Goal: Task Accomplishment & Management: Manage account settings

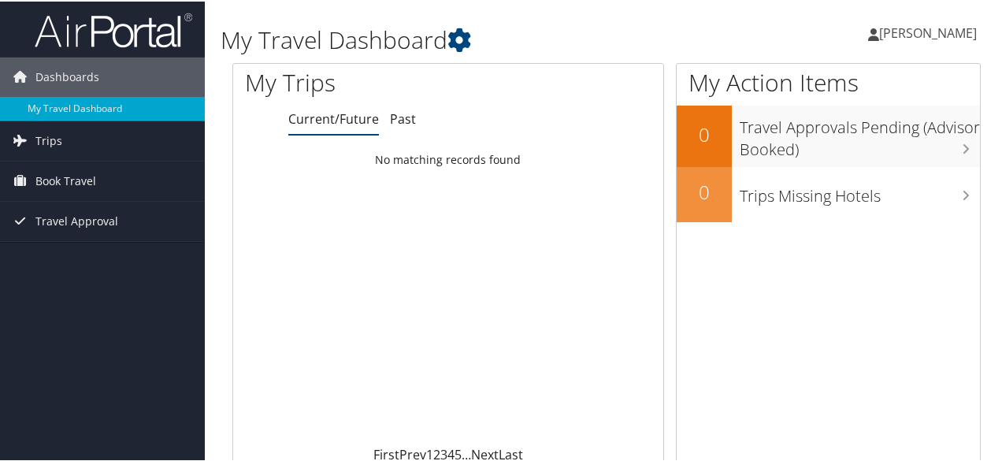
click at [880, 39] on span "Christopher Byrd" at bounding box center [928, 31] width 98 height 17
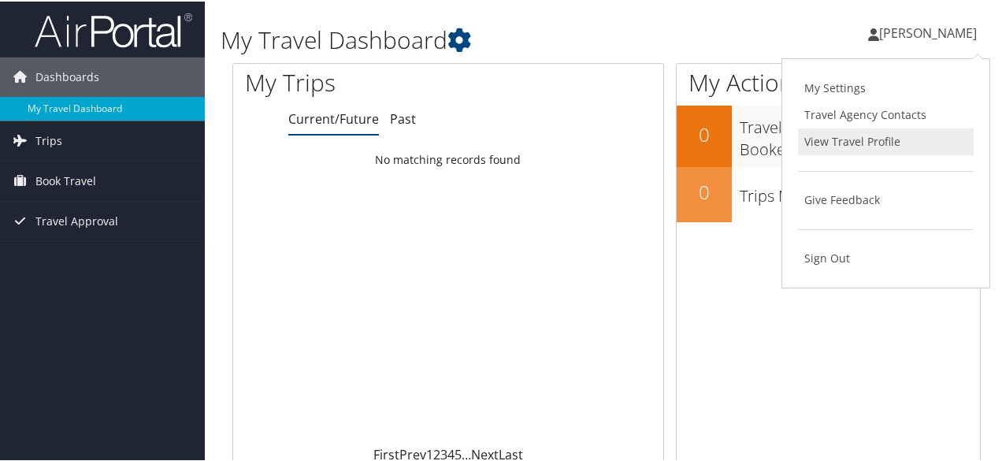
click at [865, 137] on link "View Travel Profile" at bounding box center [886, 140] width 176 height 27
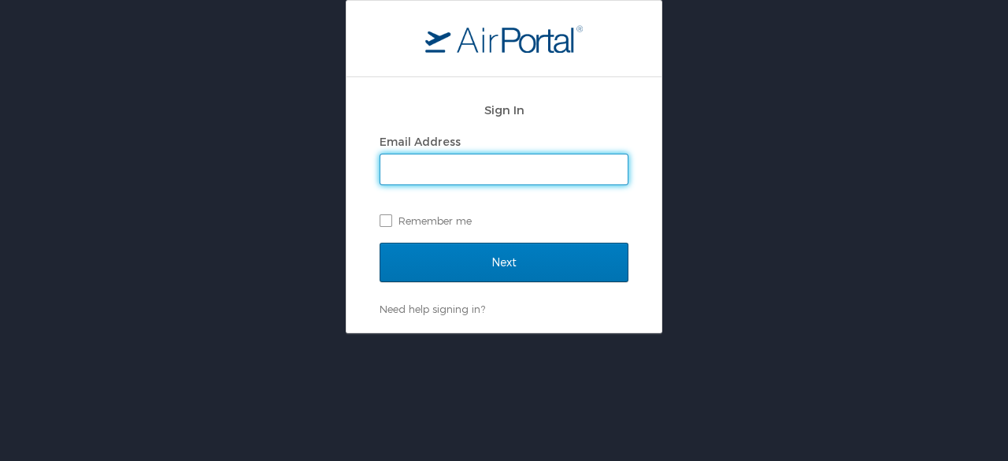
click at [459, 165] on input "Email Address" at bounding box center [503, 169] width 247 height 30
type input "[PERSON_NAME][EMAIL_ADDRESS][PERSON_NAME][DOMAIN_NAME]"
click at [382, 216] on label "Remember me" at bounding box center [504, 221] width 249 height 24
click at [382, 216] on input "Remember me" at bounding box center [385, 219] width 10 height 10
checkbox input "true"
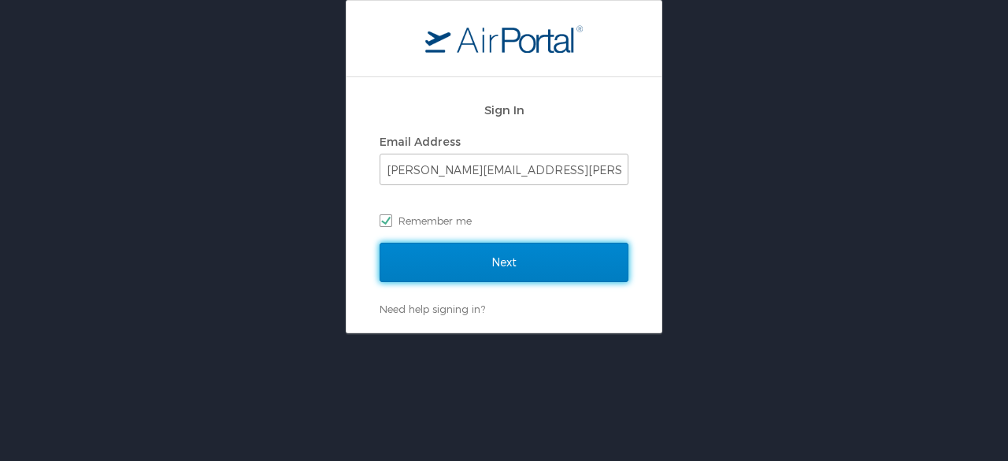
click at [425, 257] on input "Next" at bounding box center [504, 262] width 249 height 39
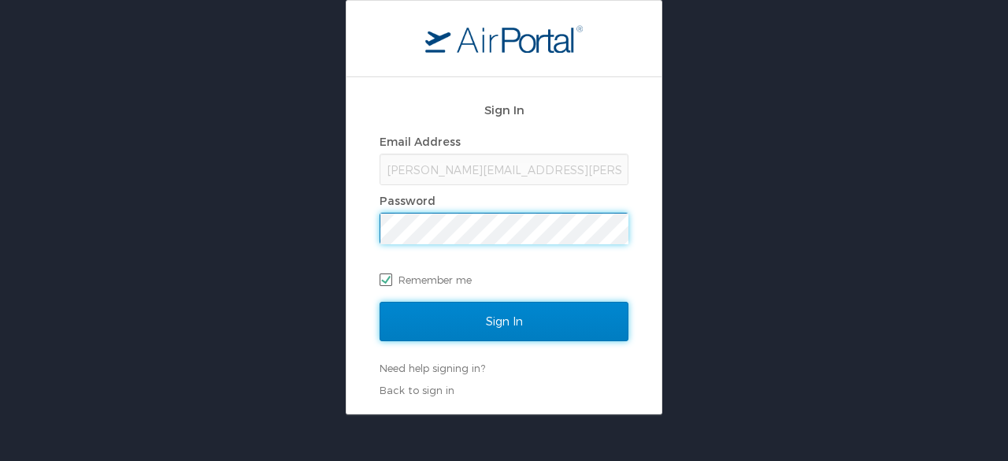
click at [471, 311] on input "Sign In" at bounding box center [504, 321] width 249 height 39
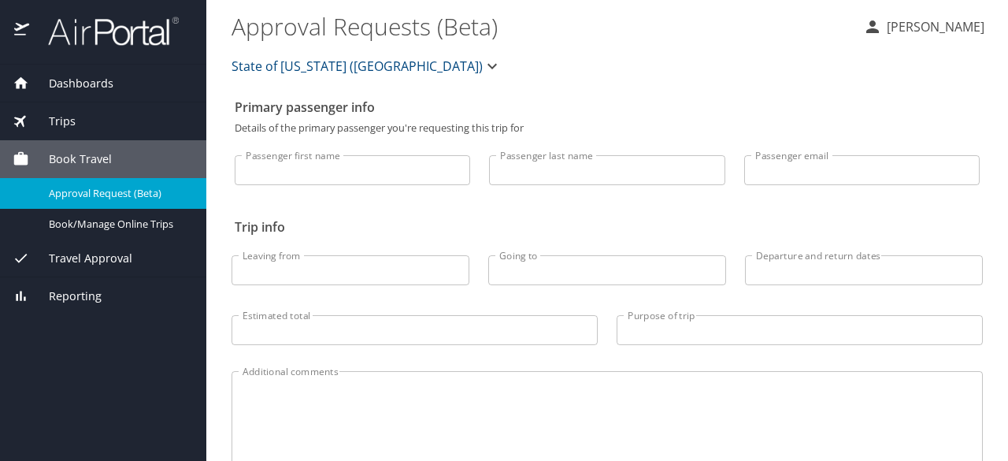
select select "US"
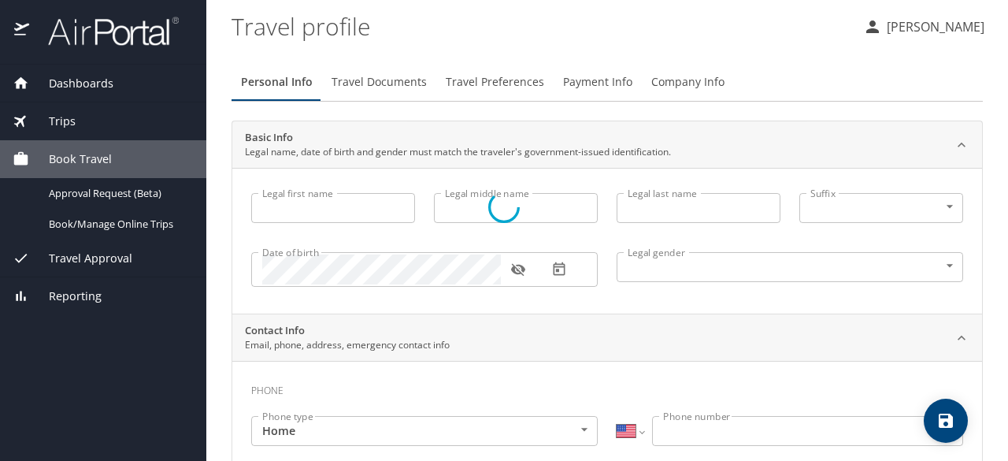
type input "[PERSON_NAME]"
type input "[DEMOGRAPHIC_DATA]"
type input "[PERSON_NAME]"
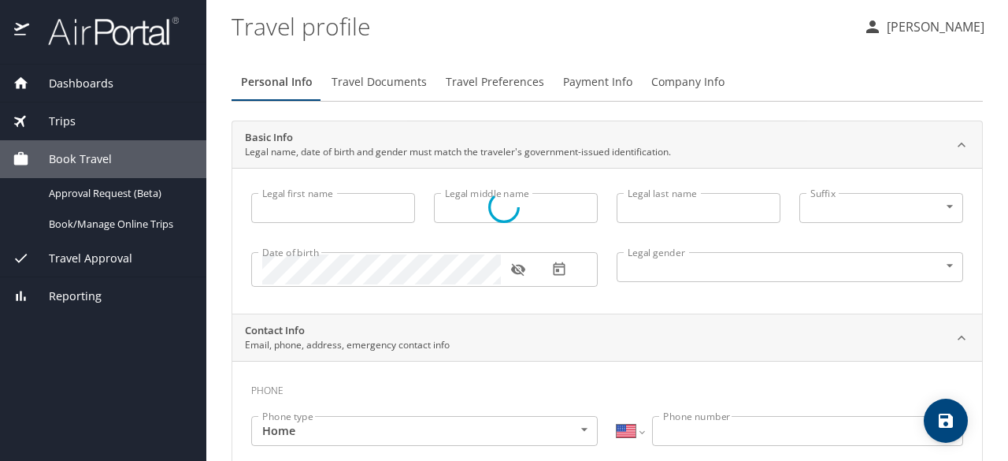
type input "[PERSON_NAME]"
type input "[PHONE_NUMBER]"
select select "US"
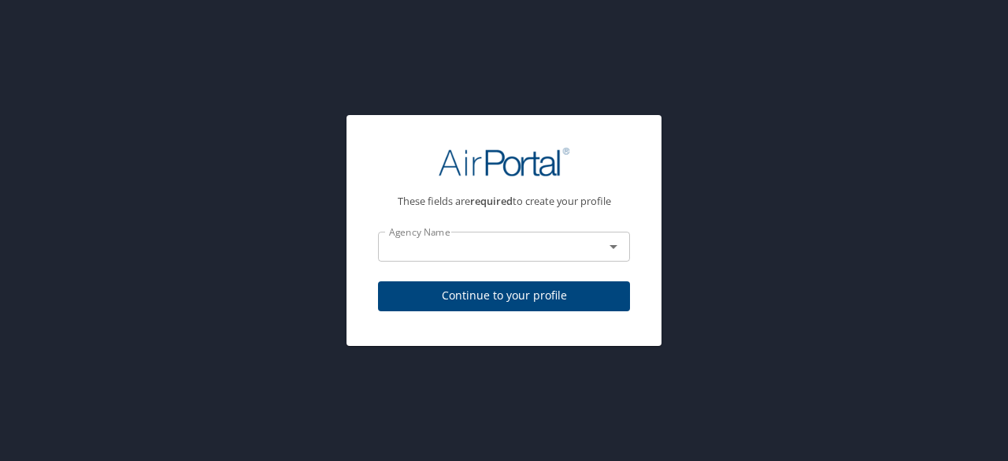
click at [479, 243] on input "text" at bounding box center [481, 246] width 196 height 20
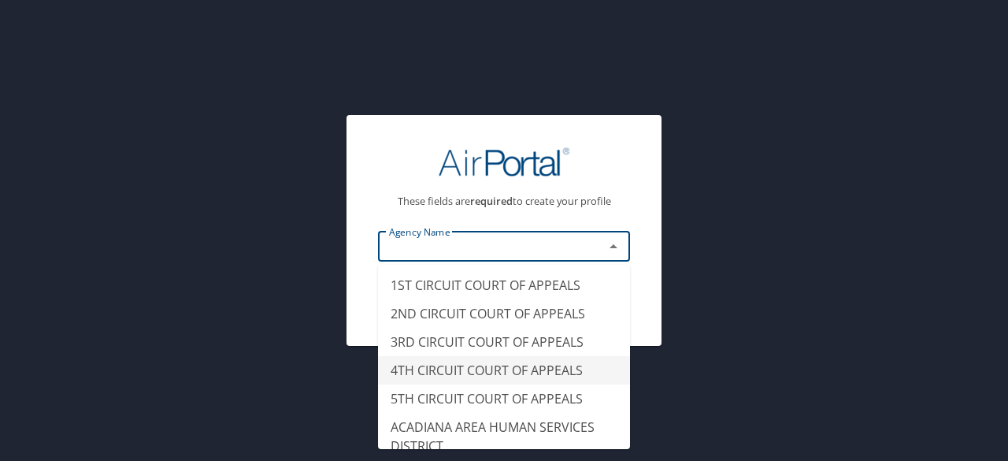
type input "4TH CIRCUIT COURT OF APPEALS"
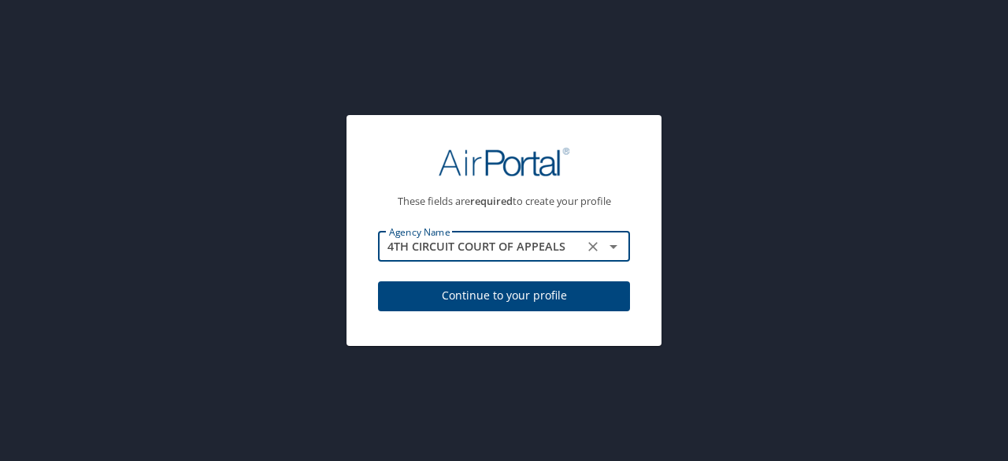
click at [591, 247] on icon "Clear" at bounding box center [592, 246] width 9 height 9
click at [608, 246] on icon "Open" at bounding box center [613, 246] width 19 height 19
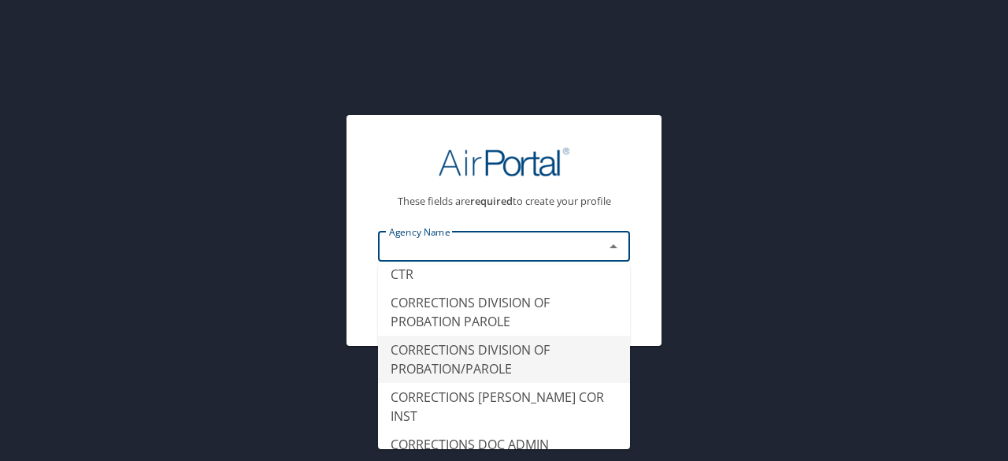
scroll to position [2126, 0]
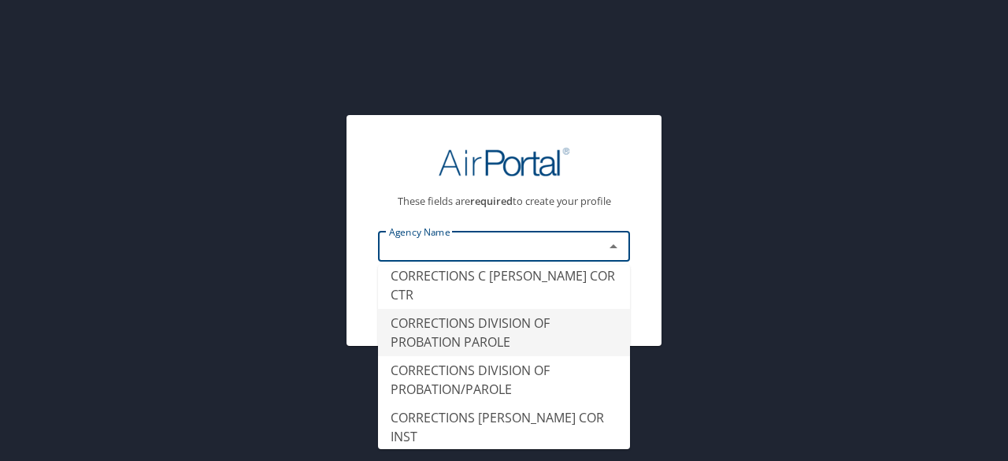
click at [501, 356] on li "CORRECTIONS DIVISION OF PROBATION PAROLE" at bounding box center [504, 332] width 252 height 47
type input "CORRECTIONS DIVISION OF PROBATION PAROLE"
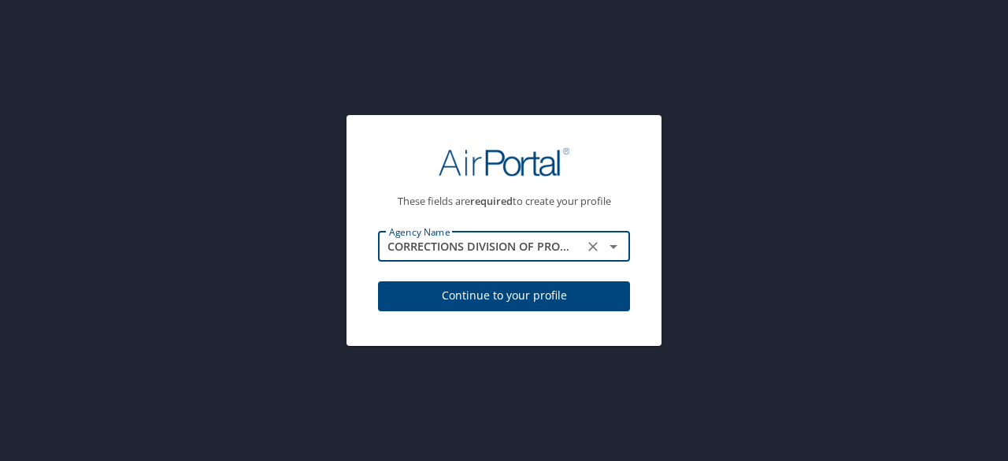
click at [504, 299] on span "Continue to your profile" at bounding box center [504, 296] width 227 height 20
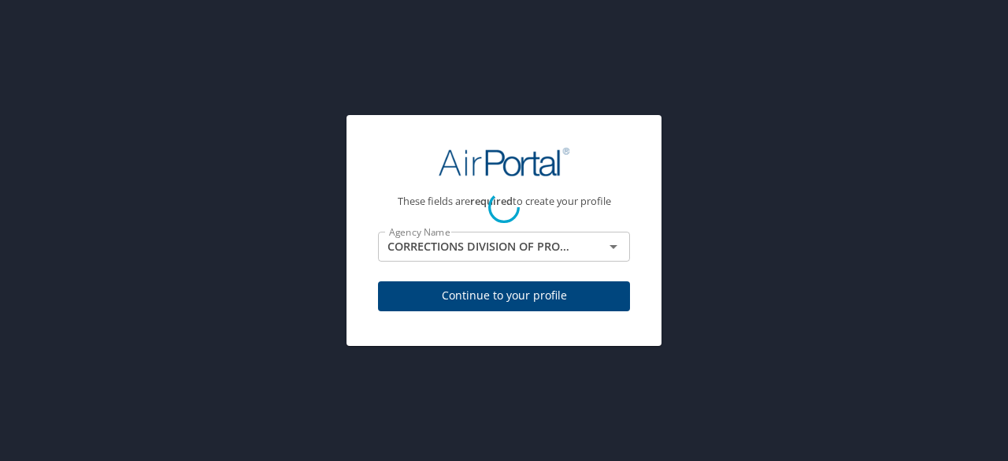
select select "US"
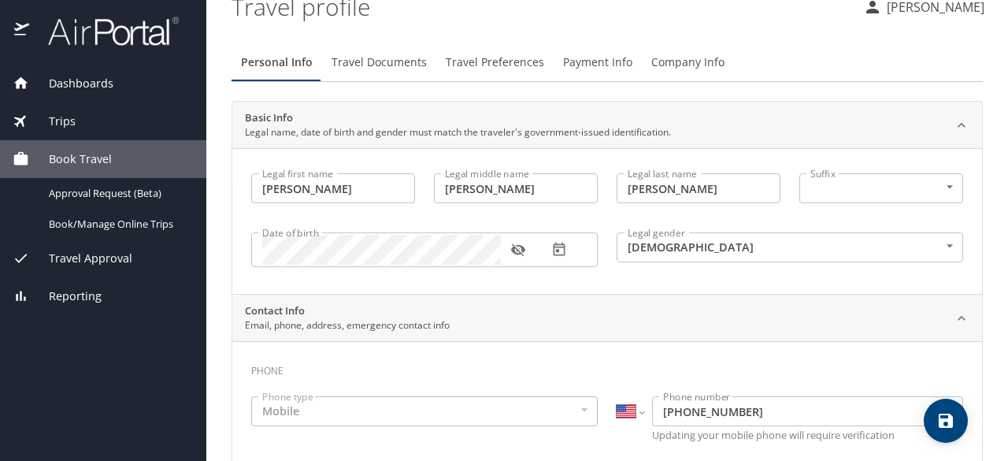
scroll to position [0, 0]
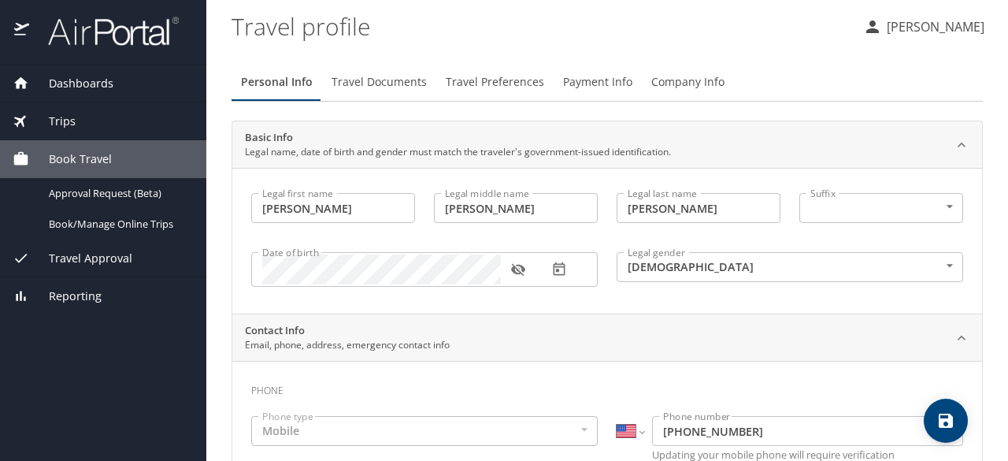
click at [528, 80] on span "Travel Preferences" at bounding box center [495, 82] width 98 height 20
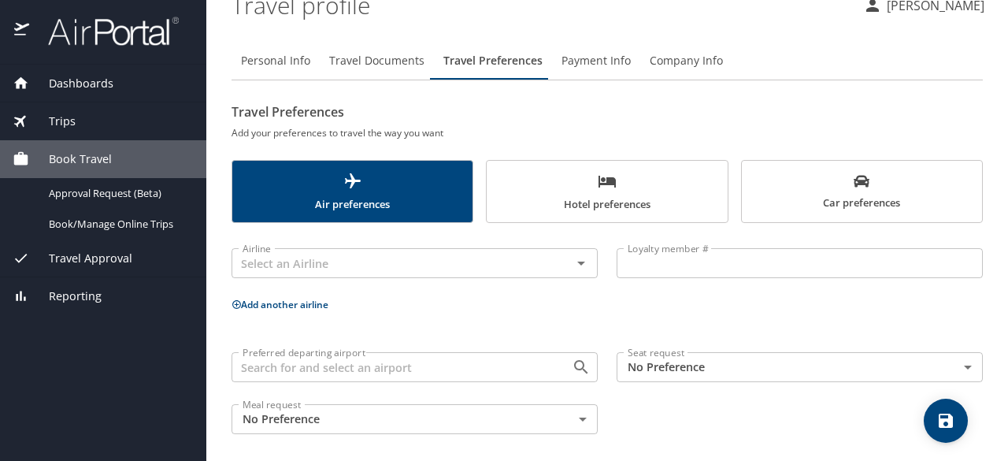
scroll to position [28, 0]
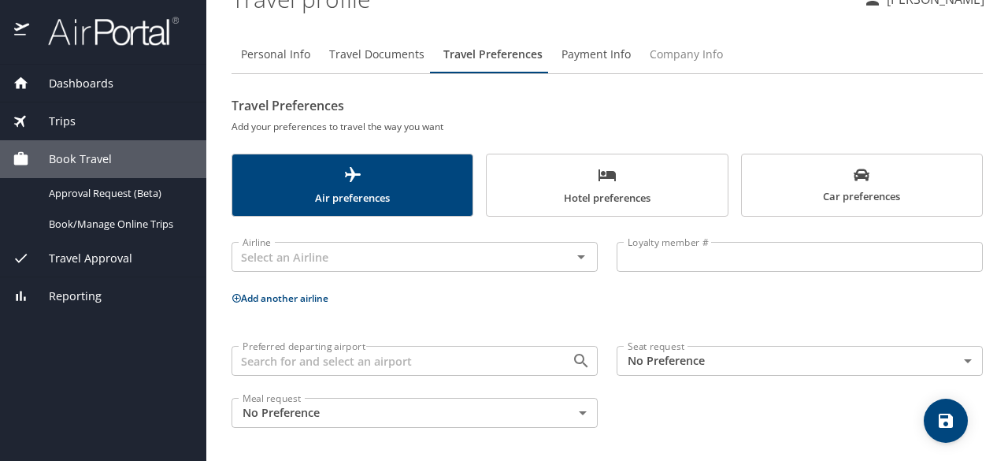
click at [665, 45] on span "Company Info" at bounding box center [686, 55] width 73 height 20
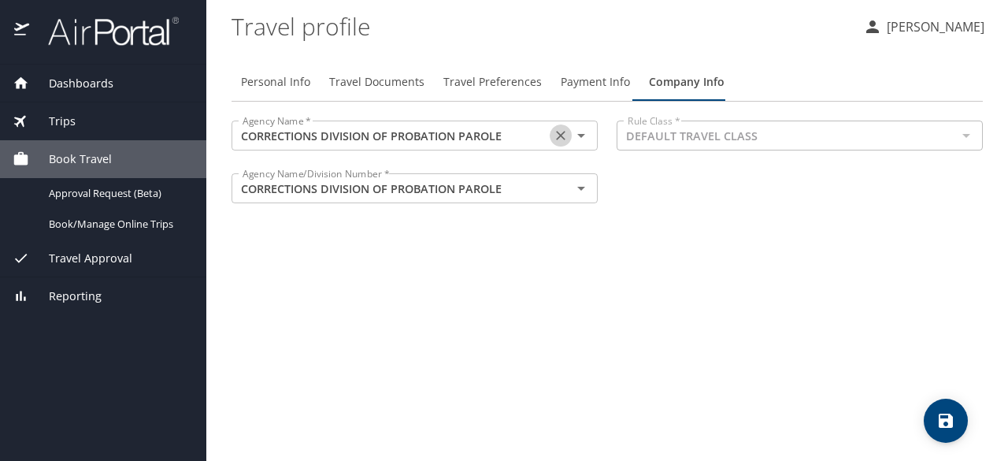
click at [564, 125] on button "Clear" at bounding box center [561, 135] width 22 height 22
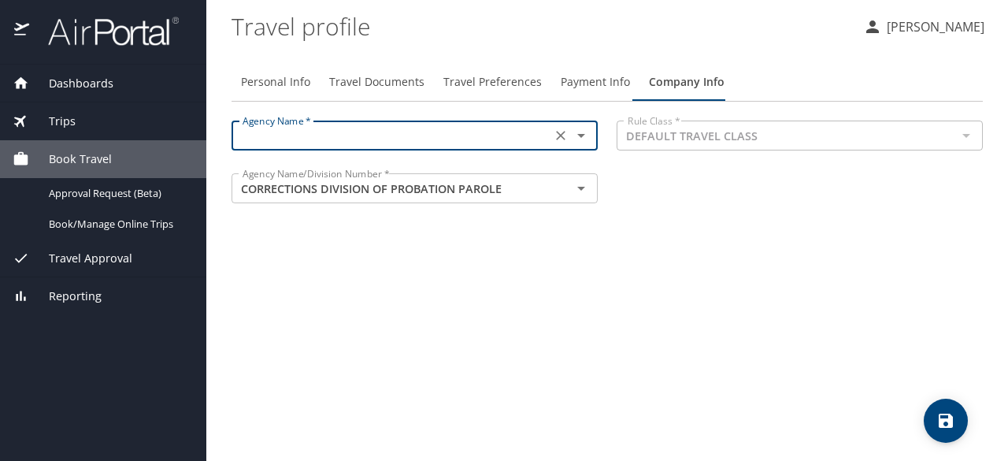
click at [584, 132] on icon "Open" at bounding box center [581, 135] width 19 height 19
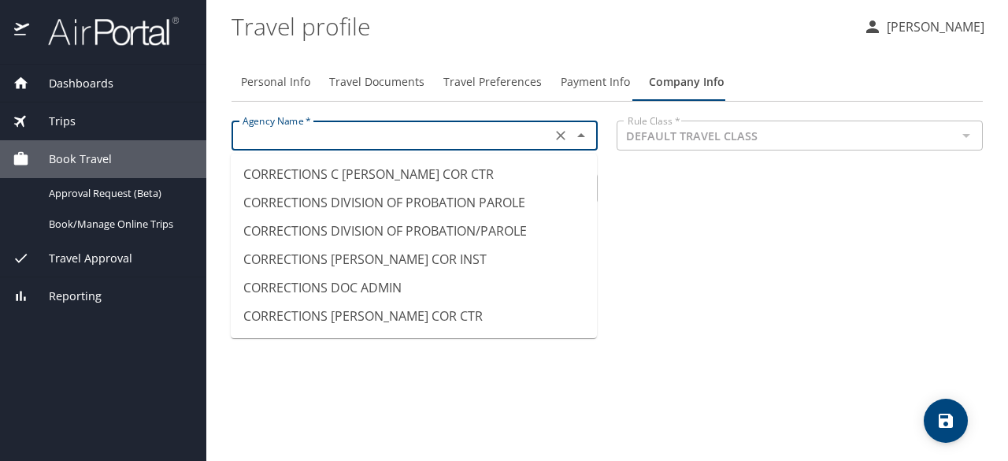
scroll to position [1575, 0]
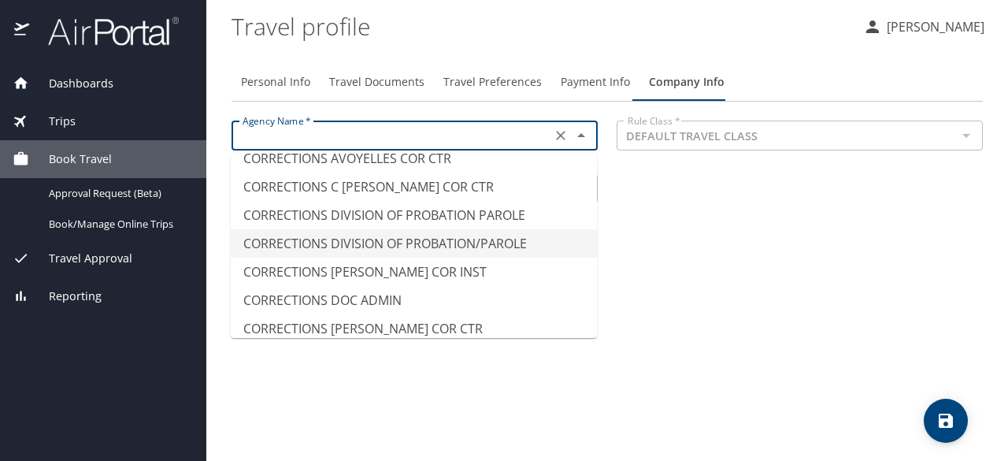
click at [466, 237] on li "CORRECTIONS DIVISION OF PROBATION/PAROLE" at bounding box center [414, 243] width 366 height 28
type input "CORRECTIONS DIVISION OF PROBATION/PAROLE"
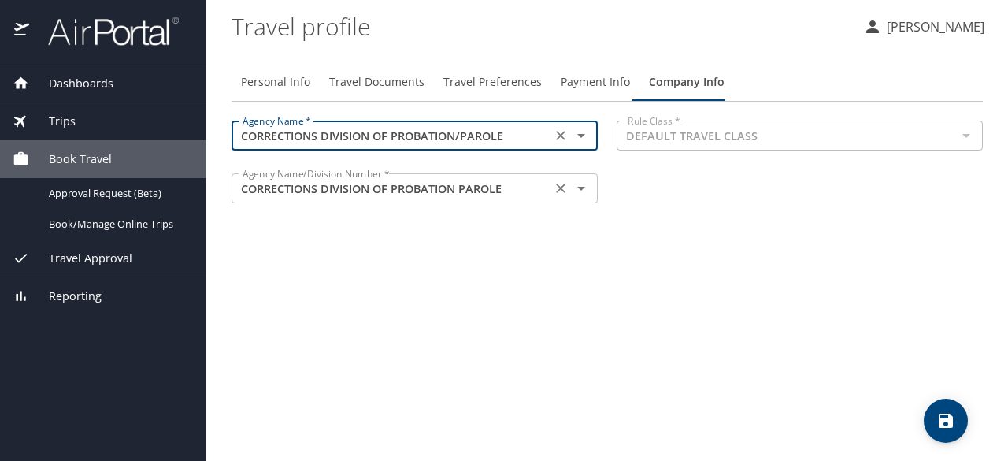
click at [576, 189] on icon "Open" at bounding box center [581, 188] width 19 height 19
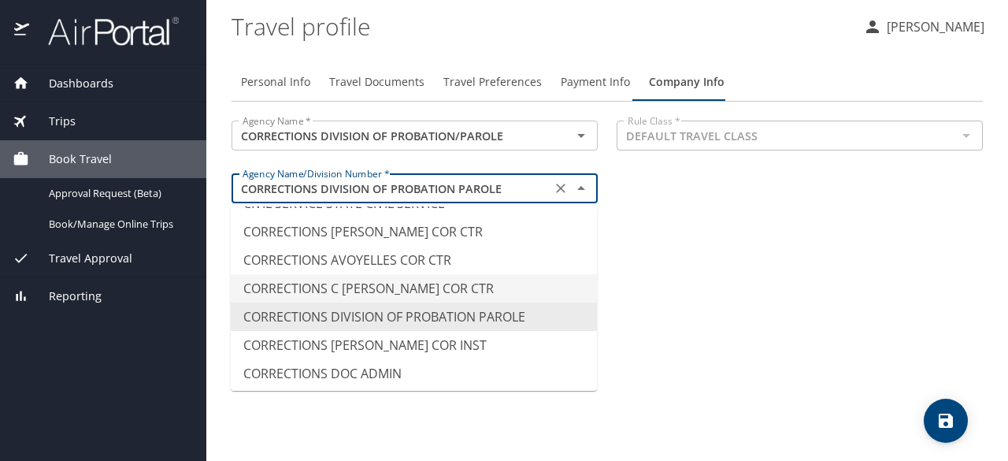
scroll to position [1548, 0]
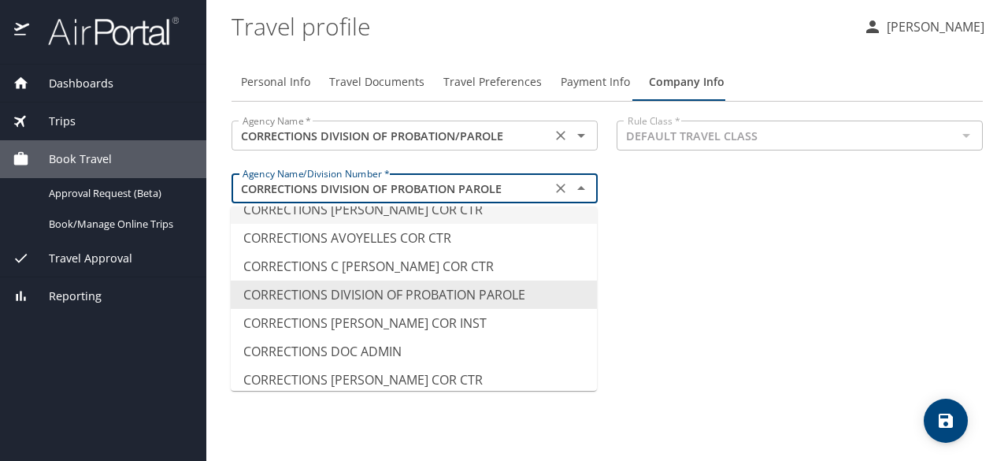
type input "CORRECTIONS [PERSON_NAME] COR CTR"
click at [505, 135] on input "CORRECTIONS DIVISION OF PROBATION/PAROLE" at bounding box center [391, 135] width 310 height 20
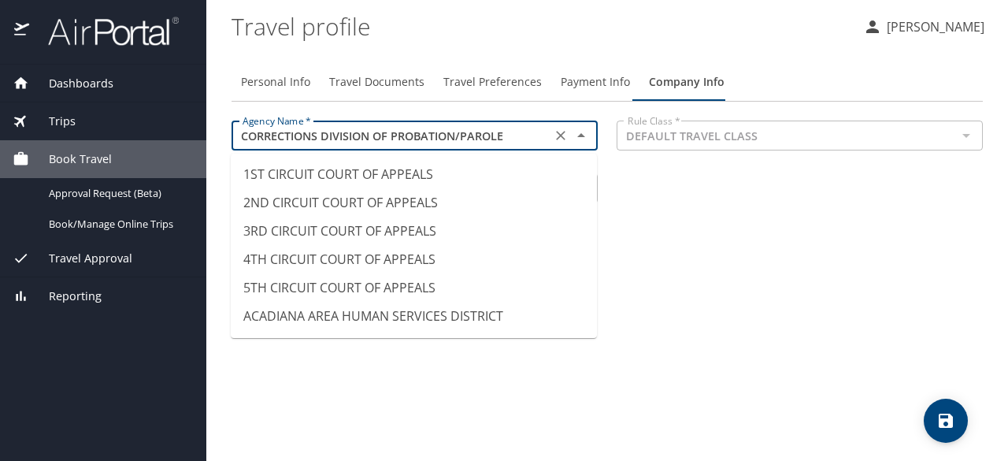
scroll to position [1498, 0]
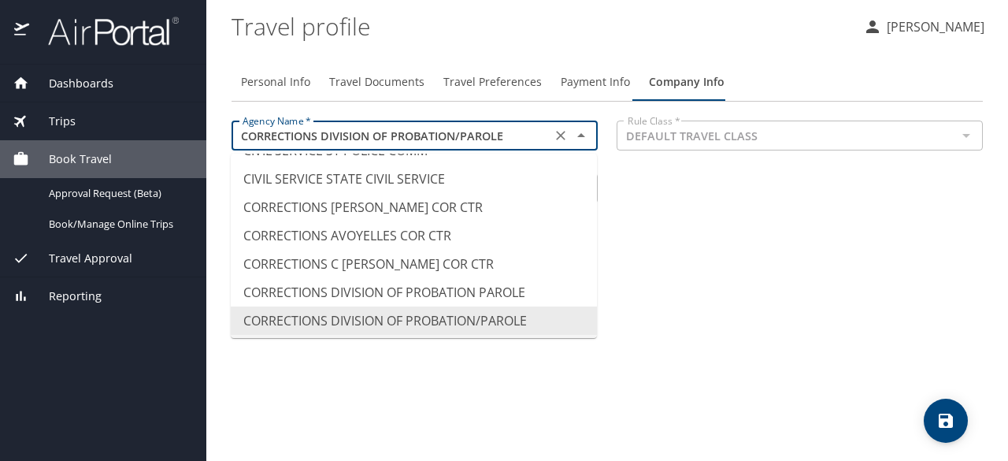
type input "CORRECTIONS [PERSON_NAME] COR INST"
click at [388, 380] on div "Personal Info Travel Documents Travel Preferences Payment Info Company Info Age…" at bounding box center [606, 255] width 751 height 410
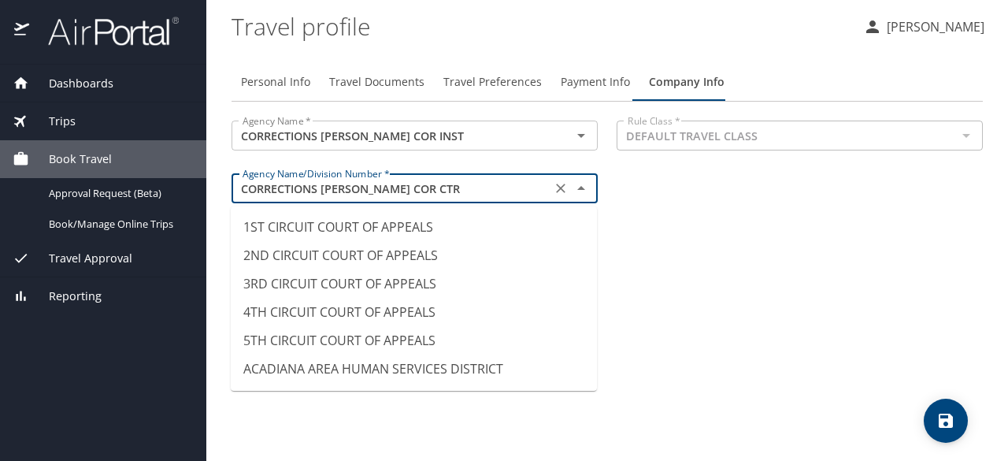
click at [418, 183] on input "CORRECTIONS [PERSON_NAME] COR CTR" at bounding box center [391, 188] width 310 height 20
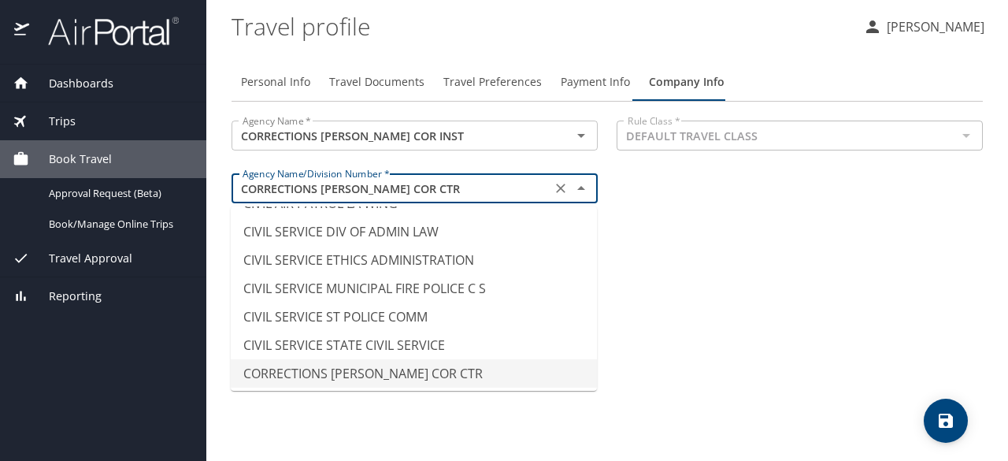
paste input "DIVISION OF PROBATION/PAROLE"
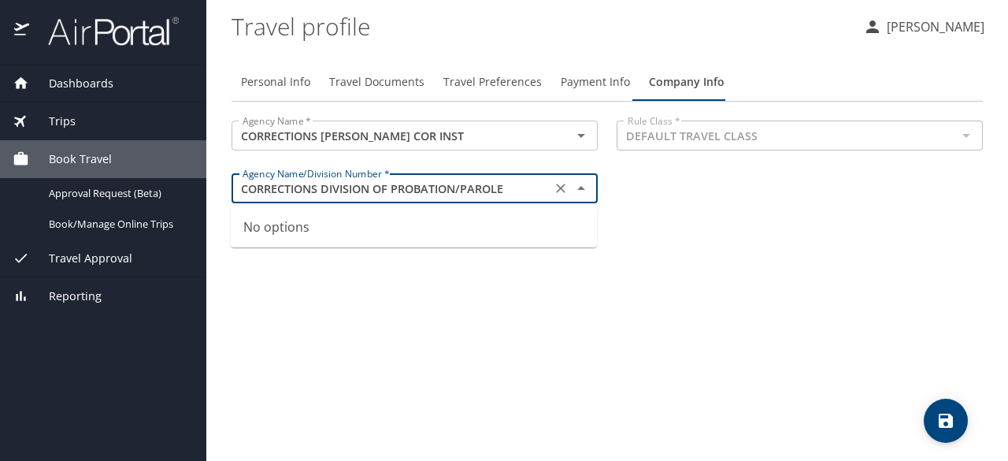
type input "CORRECTIONS [PERSON_NAME] COR CTR"
click at [424, 315] on div "Personal Info Travel Documents Travel Preferences Payment Info Company Info Age…" at bounding box center [606, 255] width 751 height 410
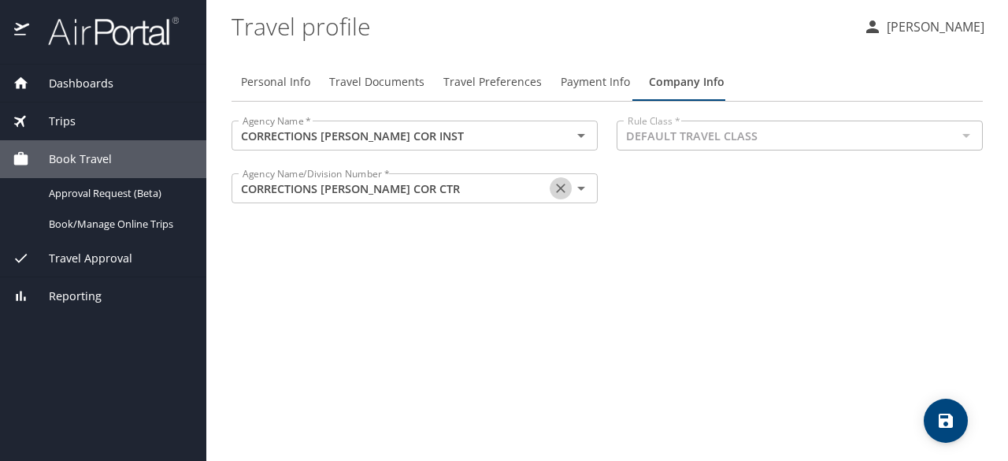
click at [568, 194] on button "Clear" at bounding box center [561, 188] width 22 height 22
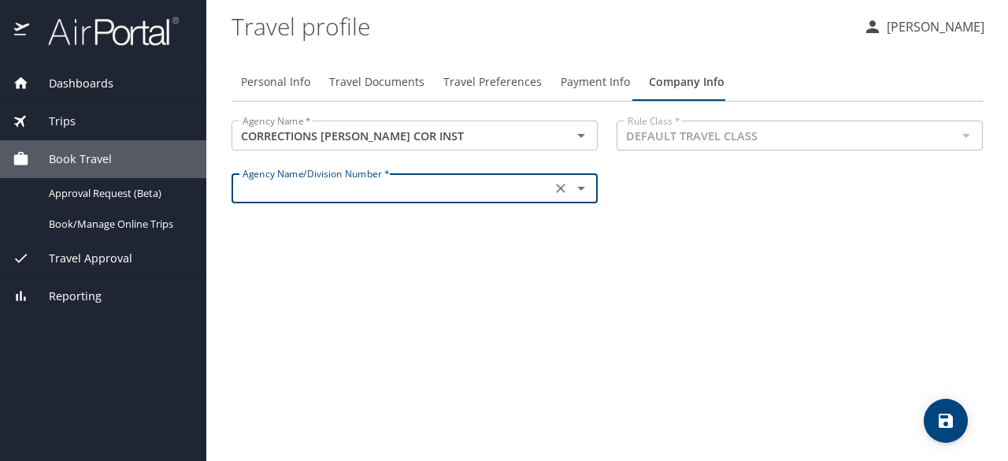
paste input "CORRECTIONS DIVISION OF PROBATION/PAROLE"
type input "CORRECTIONS DIVISION OF PROBATION/PAROLE"
click at [638, 191] on div "Agency Name * CORRECTIONS [PERSON_NAME] COR INST Agency Name * Rule Class * DEF…" at bounding box center [607, 164] width 770 height 106
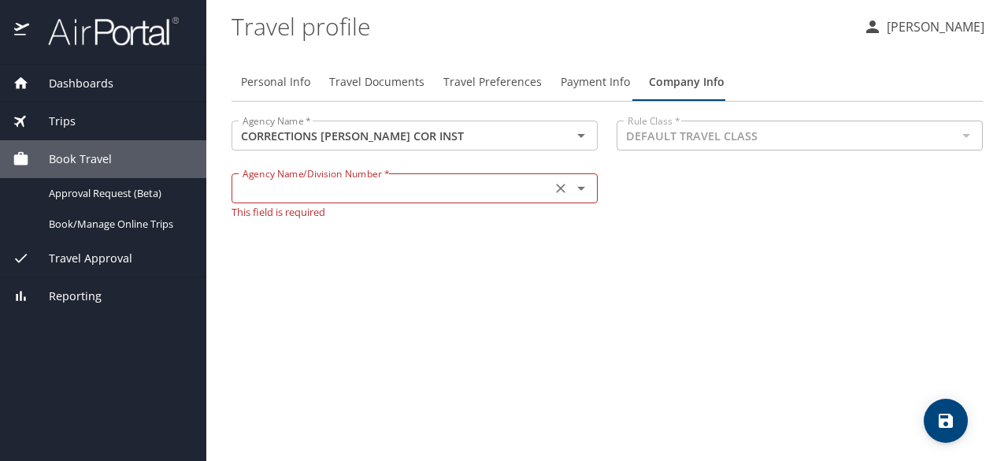
click at [583, 186] on icon "Open" at bounding box center [581, 188] width 19 height 19
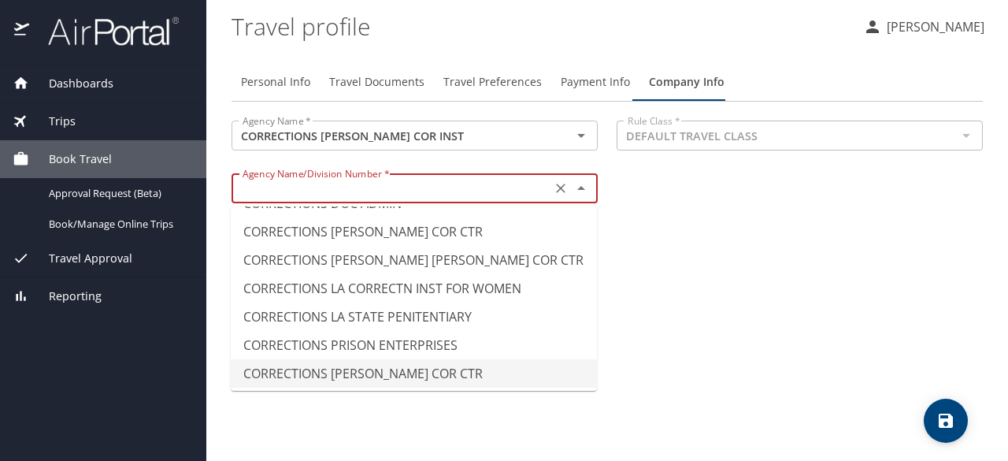
scroll to position [1575, 0]
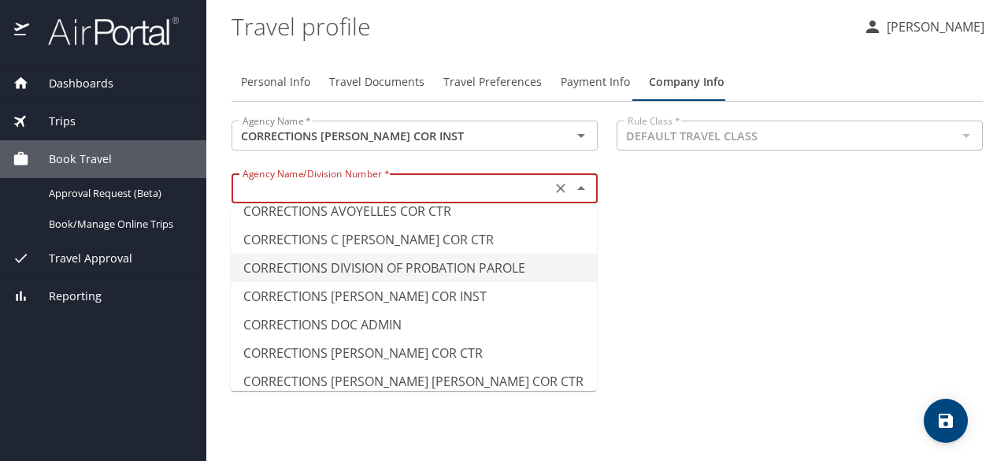
click at [430, 275] on li "CORRECTIONS DIVISION OF PROBATION PAROLE" at bounding box center [414, 268] width 366 height 28
type input "CORRECTIONS DIVISION OF PROBATION PAROLE"
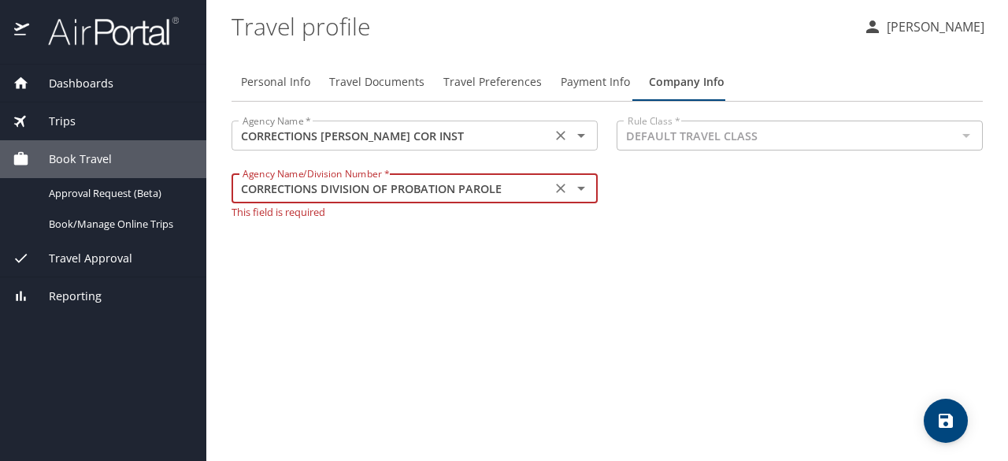
click at [583, 133] on icon "Open" at bounding box center [581, 135] width 19 height 19
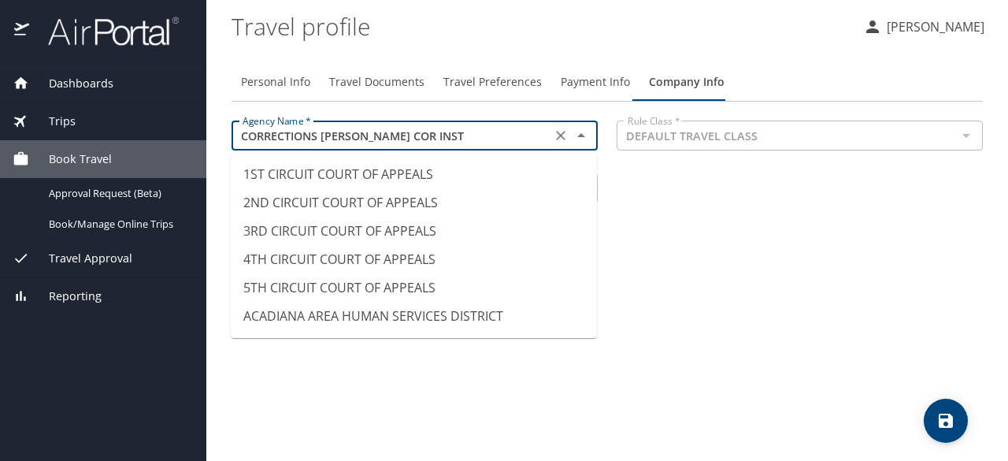
scroll to position [1526, 0]
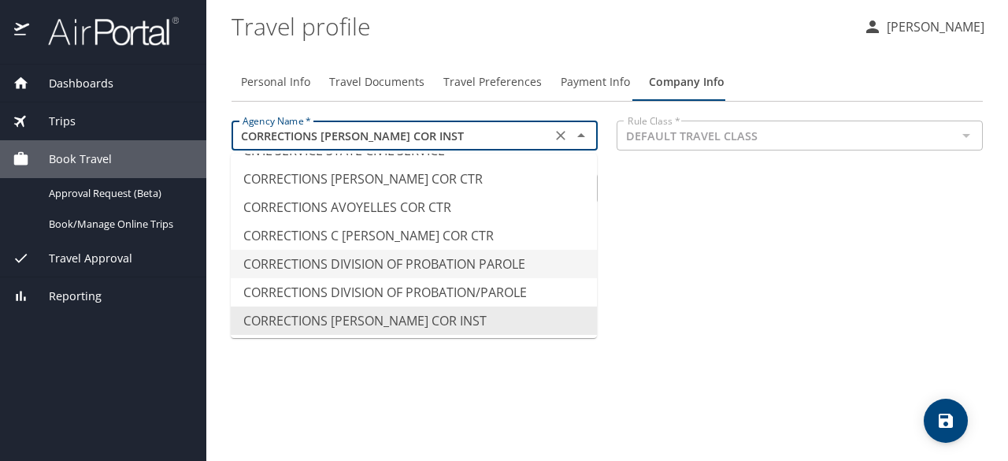
click at [498, 257] on li "CORRECTIONS DIVISION OF PROBATION PAROLE" at bounding box center [414, 264] width 366 height 28
type input "CORRECTIONS DIVISION OF PROBATION PAROLE"
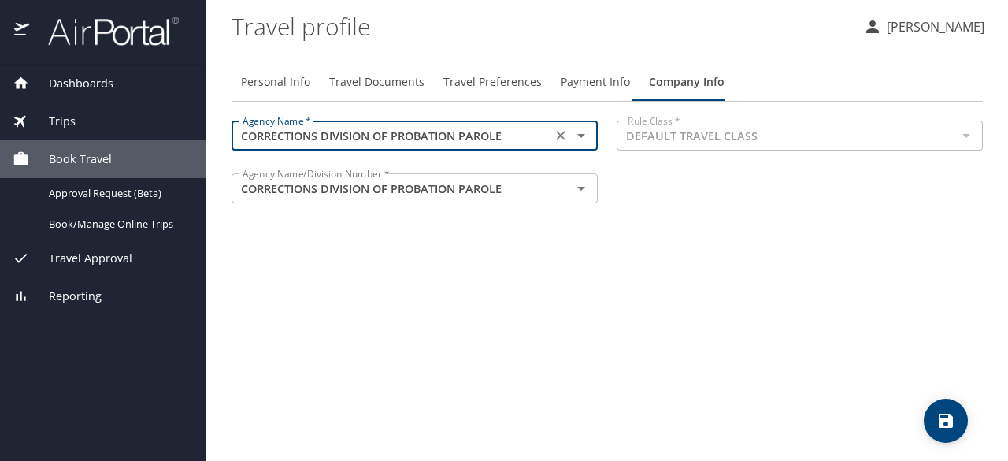
click at [682, 242] on div "Personal Info Travel Documents Travel Preferences Payment Info Company Info Age…" at bounding box center [606, 255] width 751 height 410
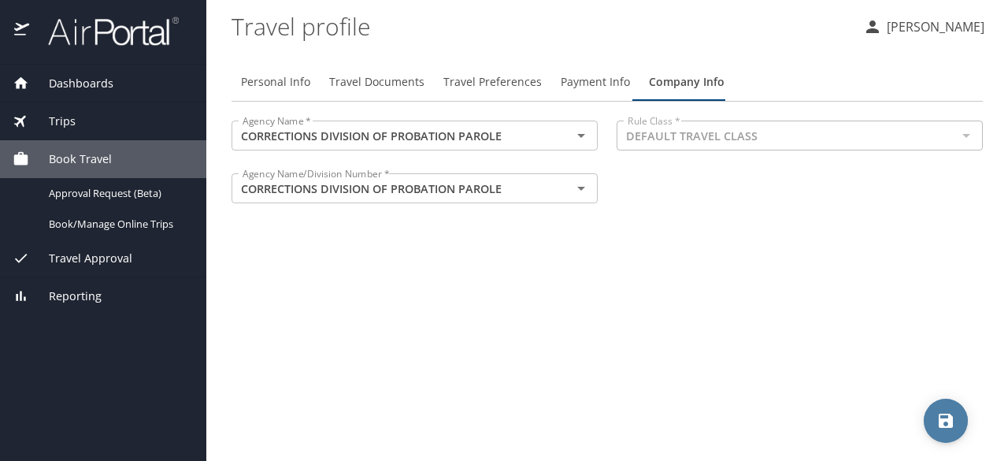
click at [957, 413] on span "save" at bounding box center [946, 420] width 44 height 19
click at [383, 90] on span "Travel Documents" at bounding box center [376, 82] width 95 height 20
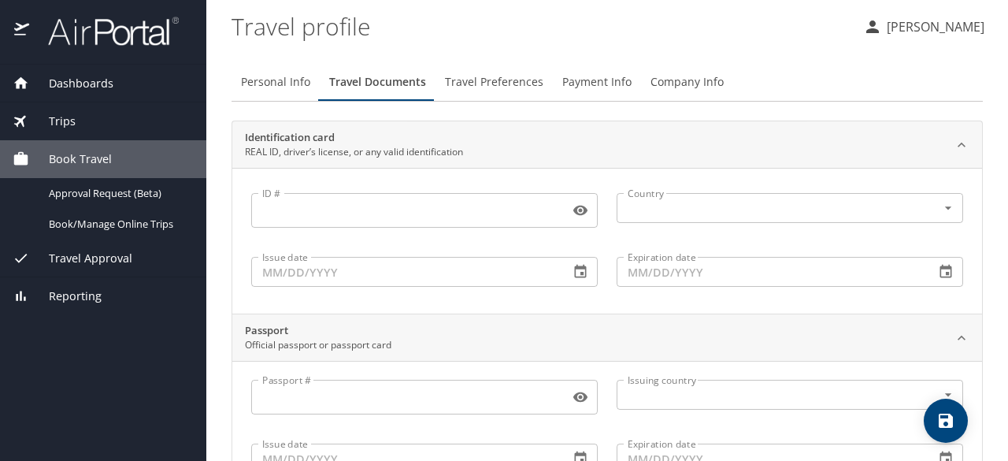
scroll to position [79, 0]
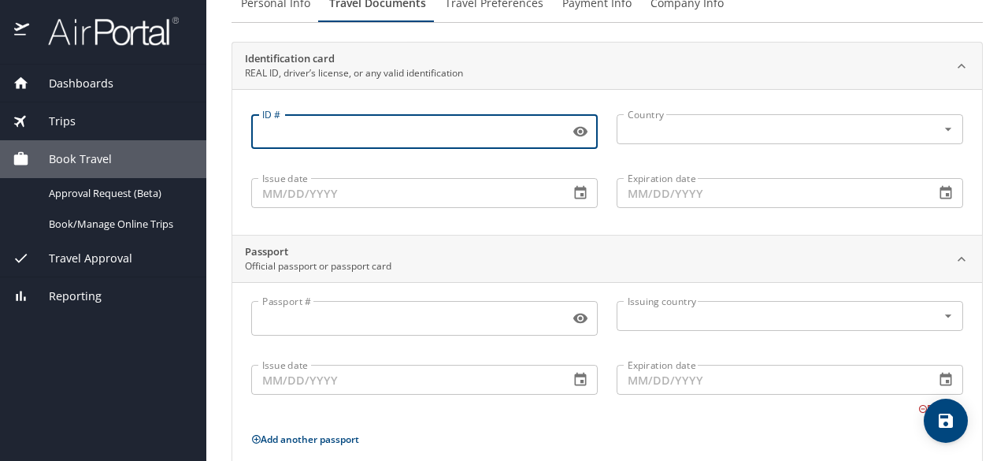
click at [326, 133] on input "ID #" at bounding box center [407, 132] width 312 height 30
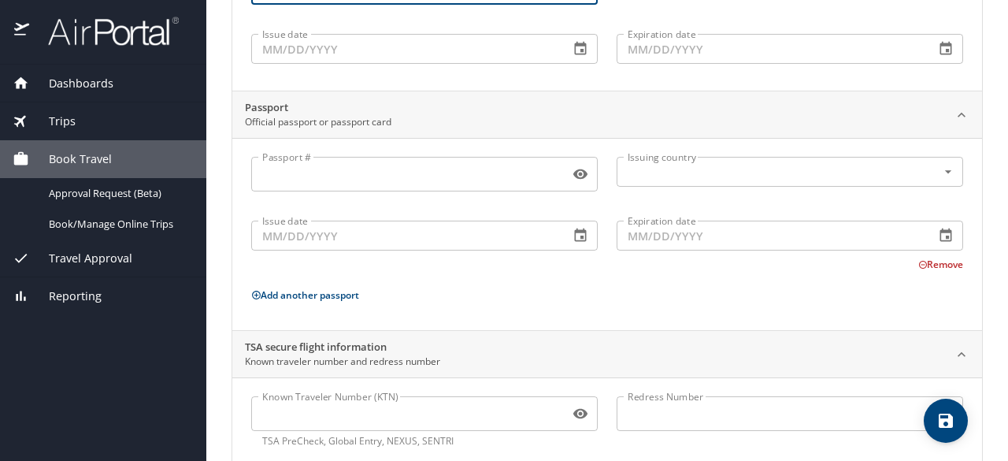
scroll to position [256, 0]
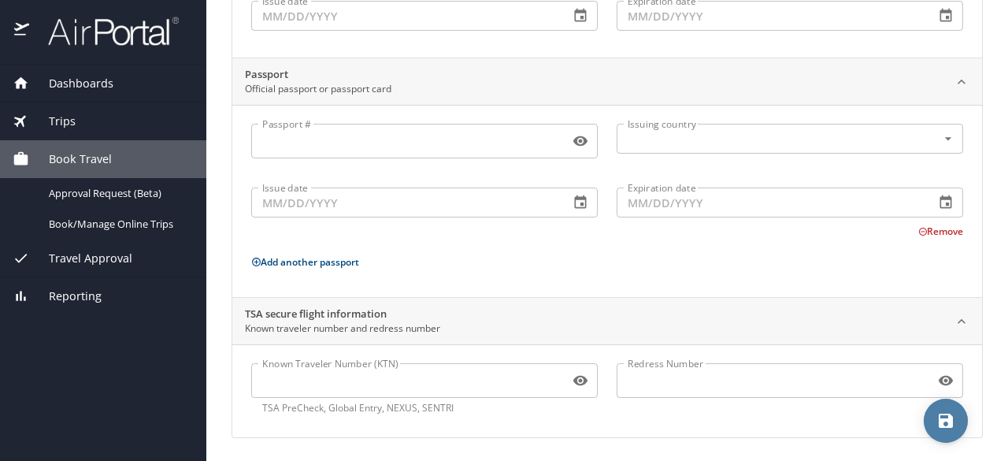
click at [932, 418] on span "save" at bounding box center [946, 420] width 44 height 19
